Goal: Task Accomplishment & Management: Use online tool/utility

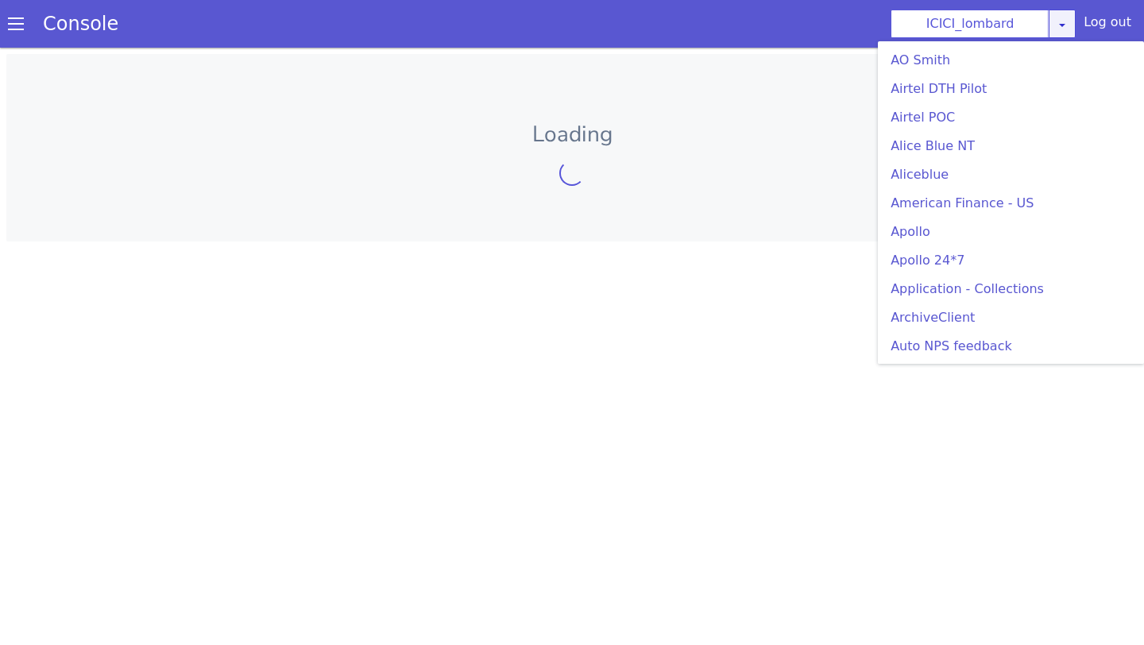
click at [1064, 26] on icon at bounding box center [1062, 24] width 13 height 13
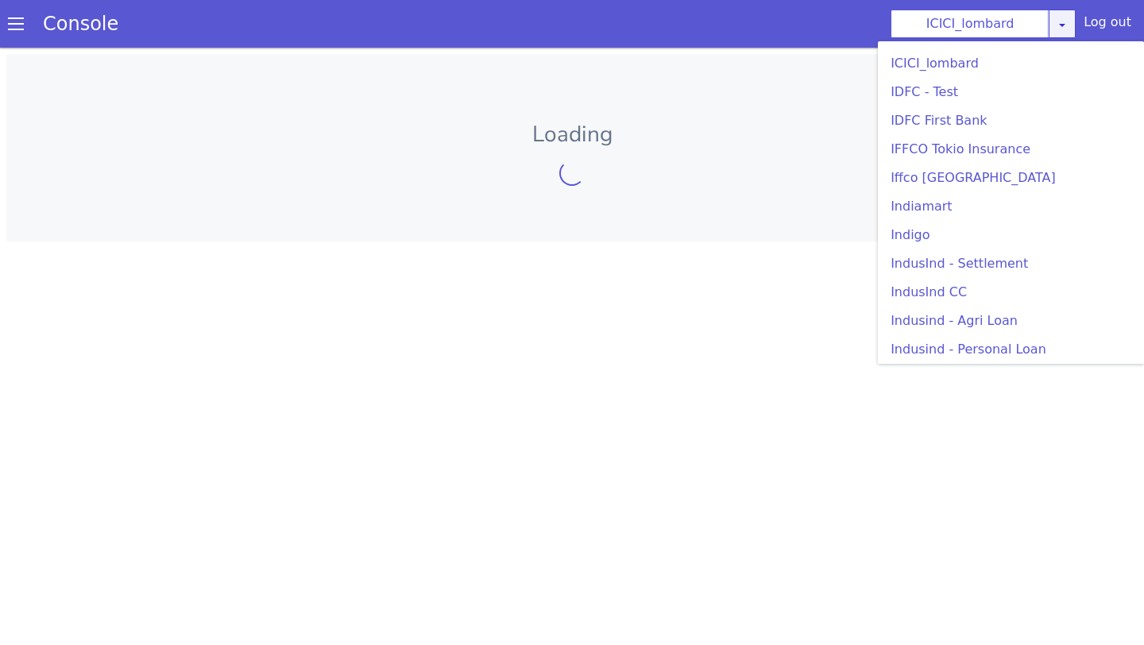
scroll to position [1872, 0]
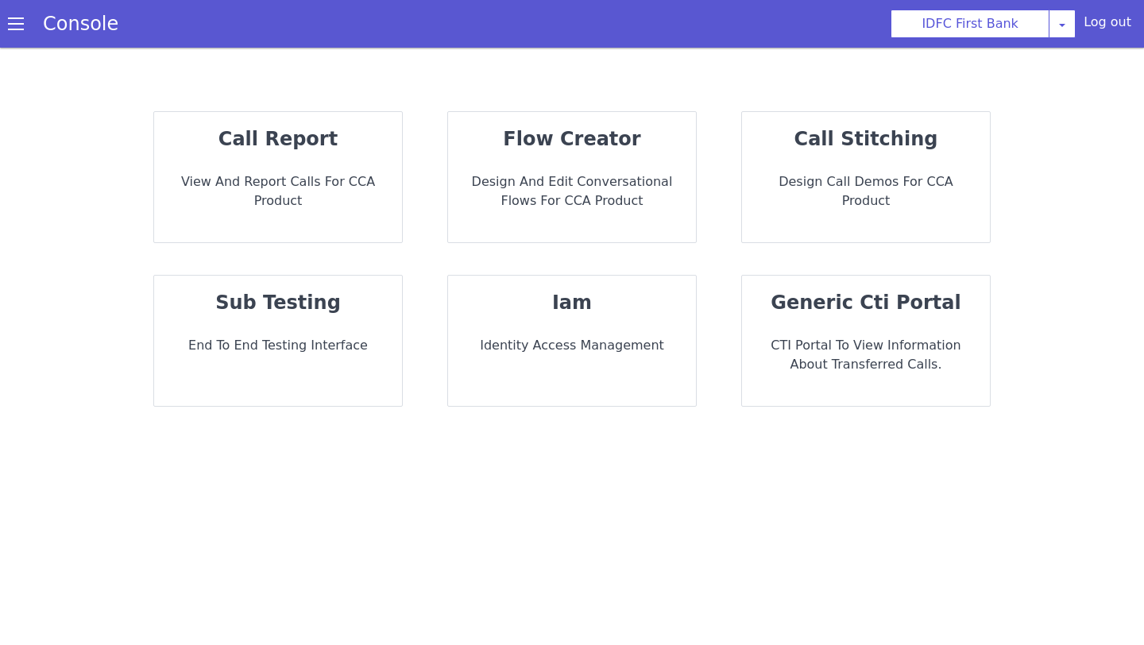
click at [563, 163] on div "flow creator Design and Edit Conversational flows for CCA Product" at bounding box center [572, 177] width 248 height 130
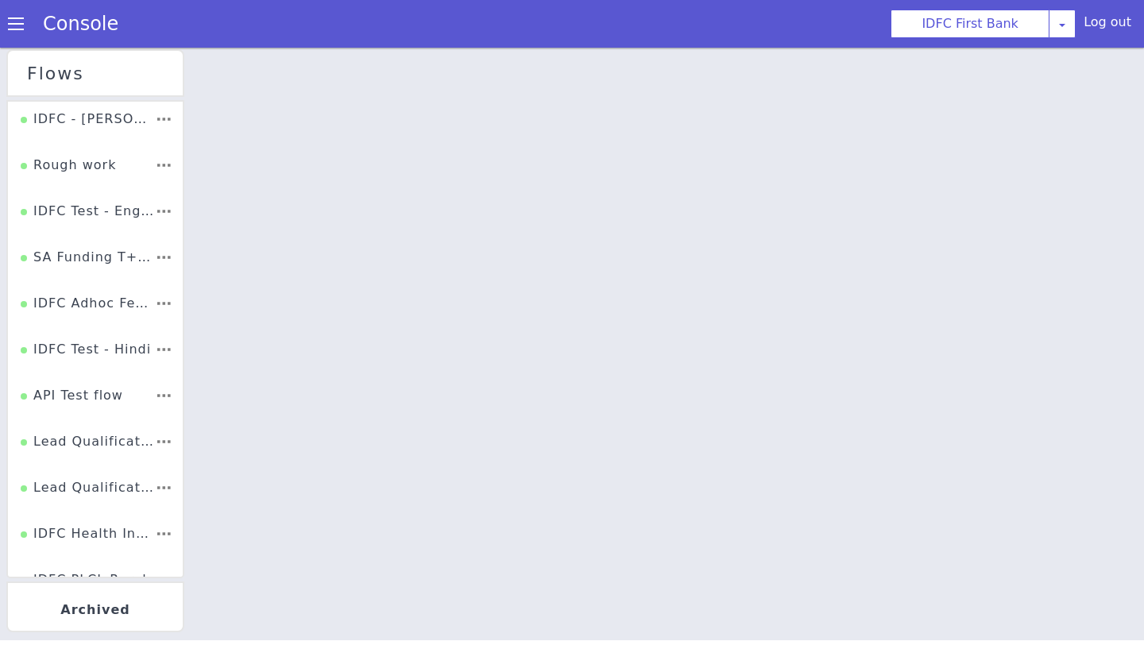
click at [14, 29] on span at bounding box center [16, 24] width 16 height 16
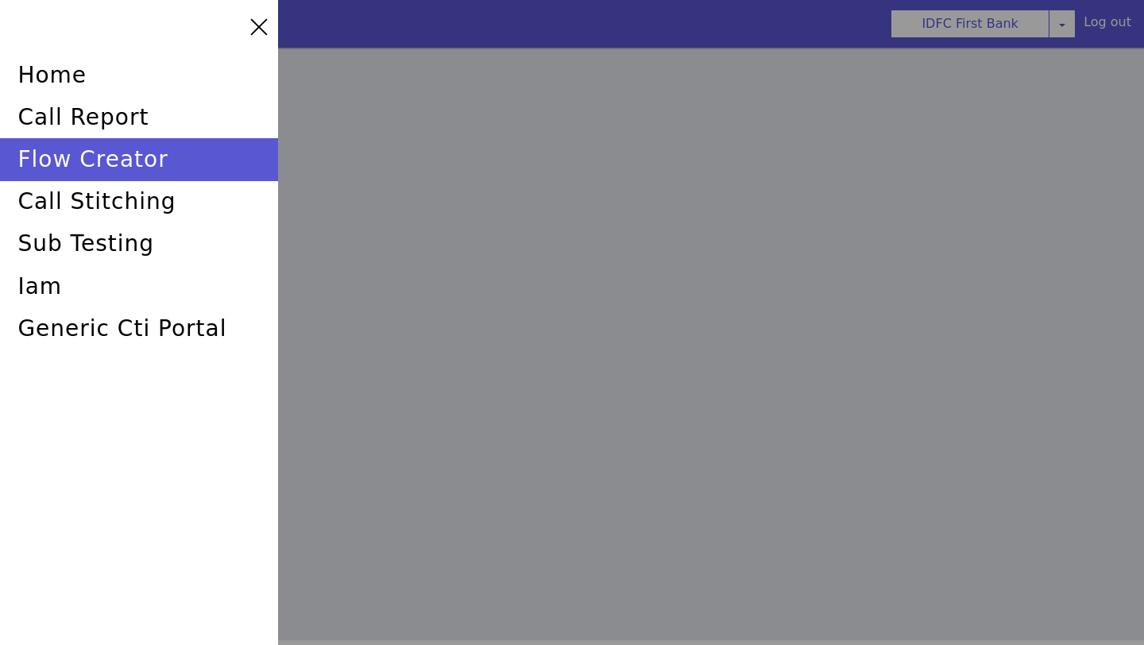
click at [370, 134] on div at bounding box center [572, 322] width 1144 height 645
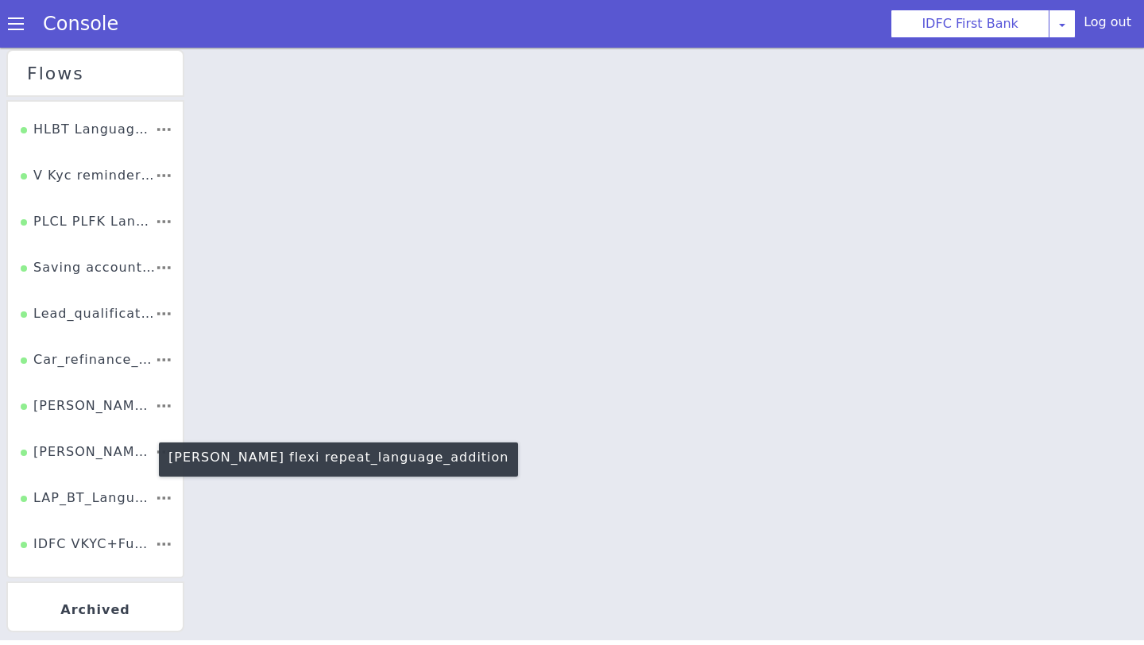
scroll to position [2805, 0]
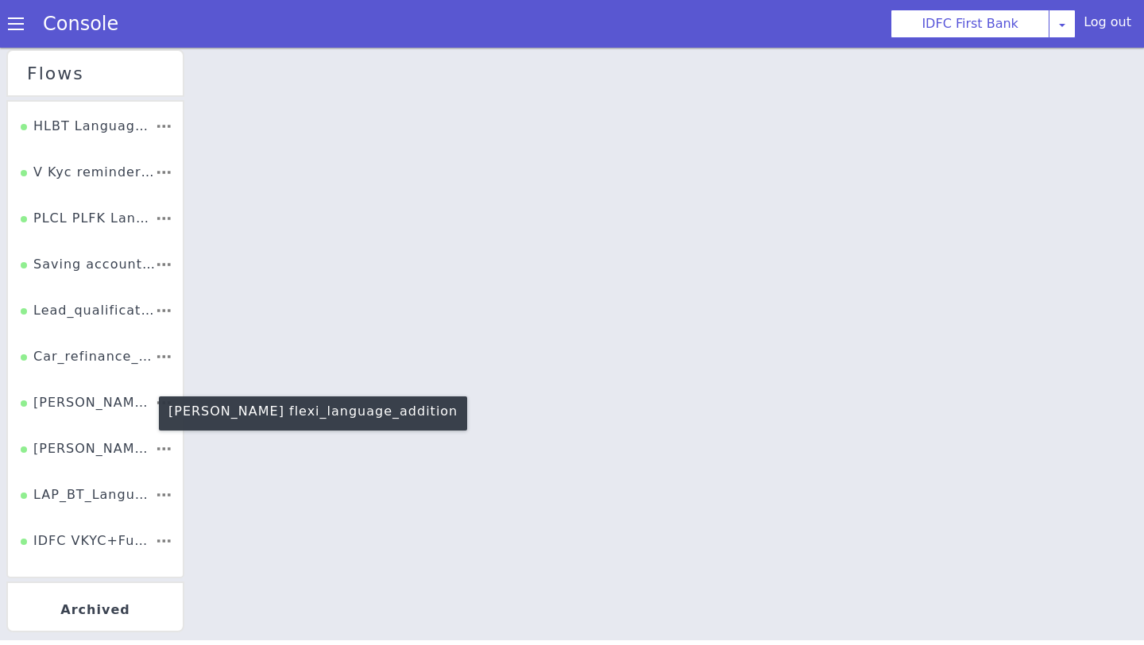
click at [111, 412] on div "[PERSON_NAME] flexi_language_addition" at bounding box center [88, 408] width 134 height 30
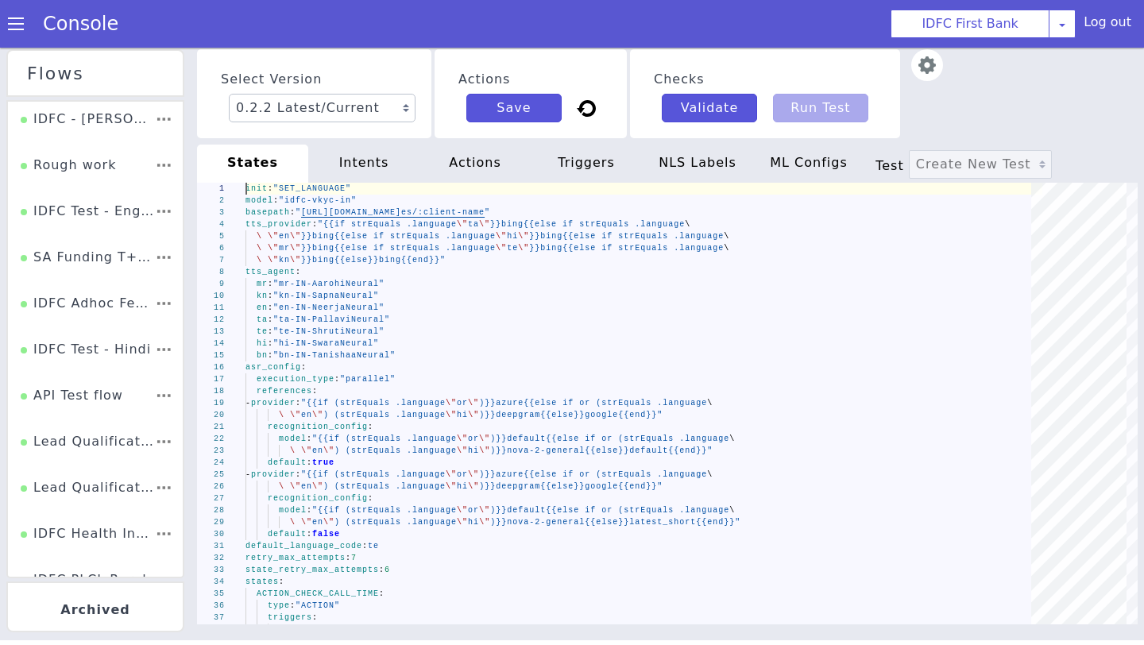
click at [923, 69] on img at bounding box center [928, 65] width 32 height 32
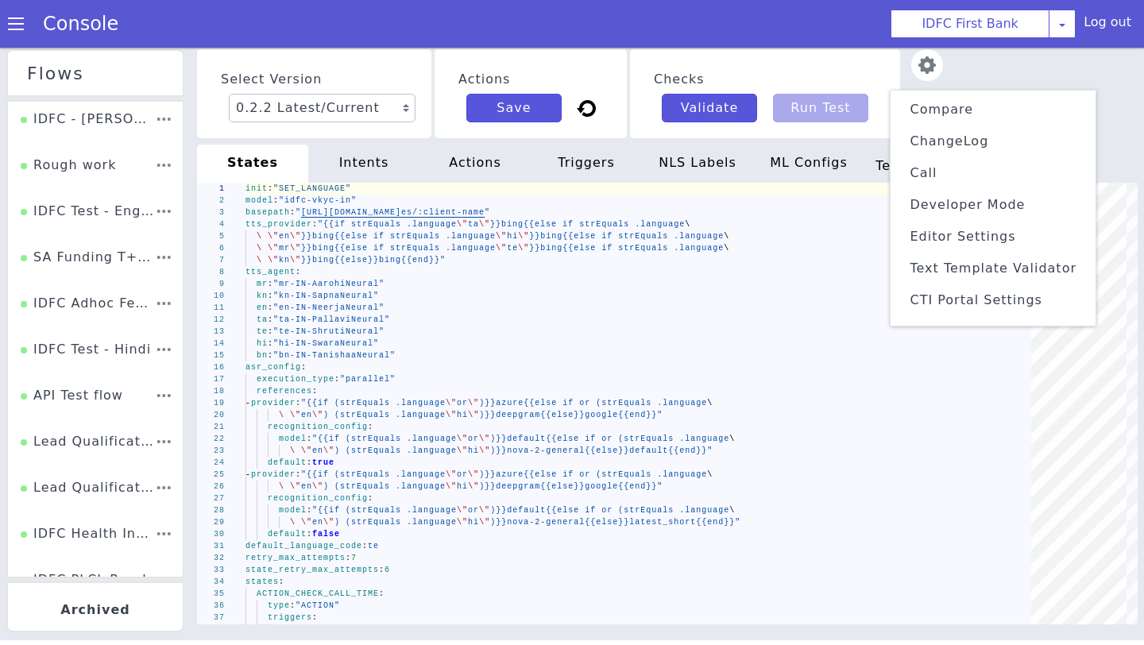
click at [963, 149] on li "ChangeLog" at bounding box center [993, 141] width 192 height 25
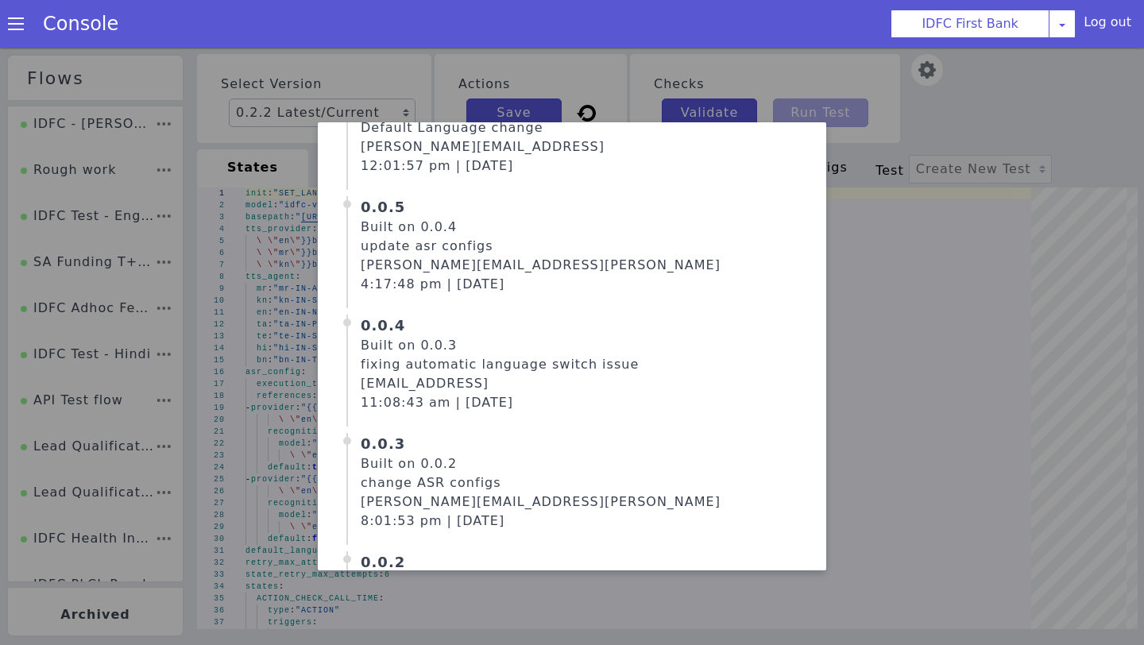
scroll to position [495, 0]
